Goal: Check status: Check status

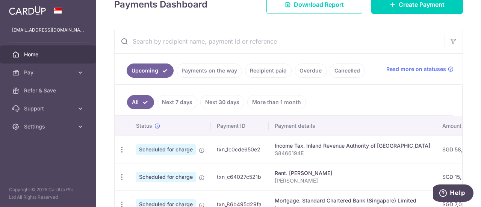
scroll to position [119, 0]
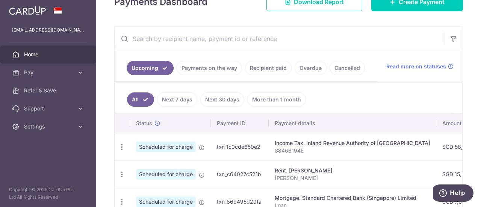
click at [275, 69] on link "Recipient paid" at bounding box center [268, 68] width 47 height 14
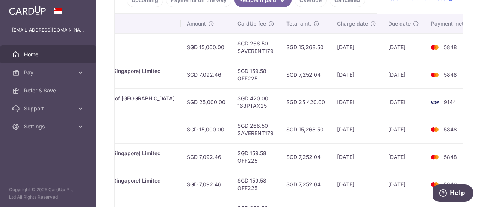
scroll to position [0, 237]
